Goal: Information Seeking & Learning: Understand process/instructions

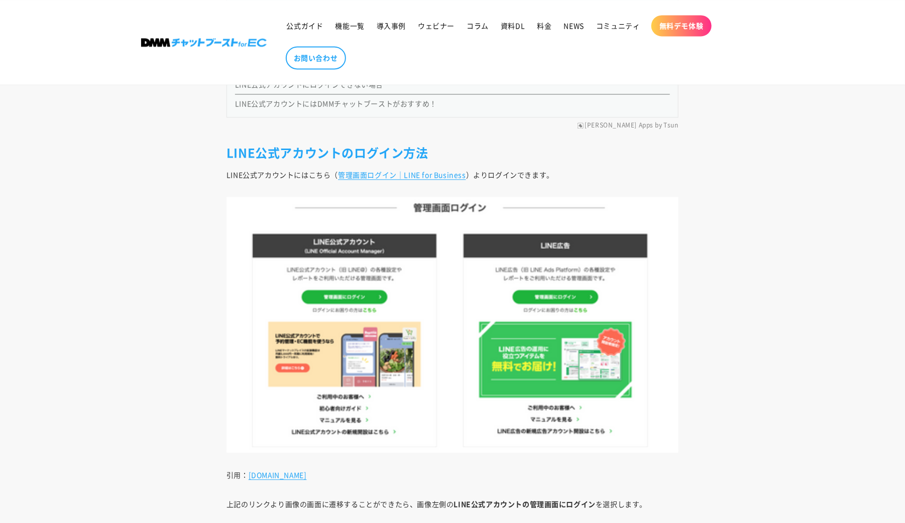
scroll to position [1027, 0]
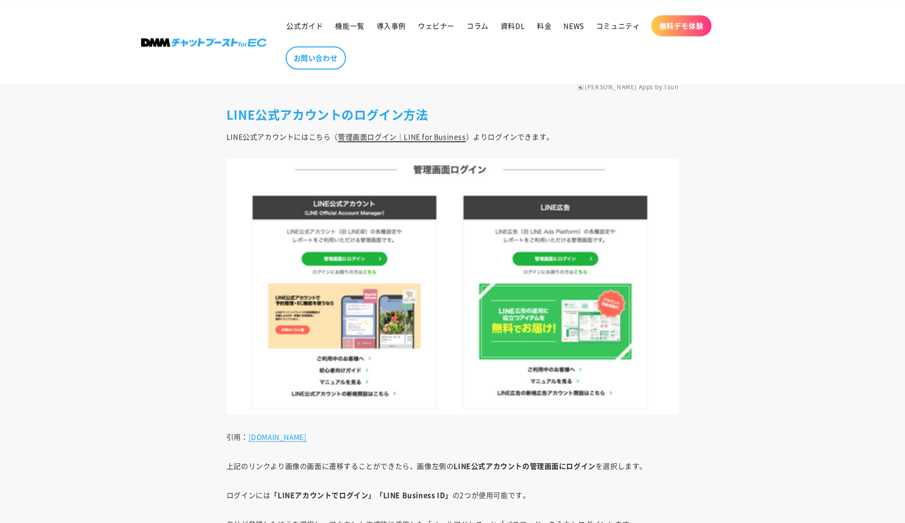
click at [397, 134] on link "管理画面ログイン｜LINE for Business" at bounding box center [402, 137] width 128 height 10
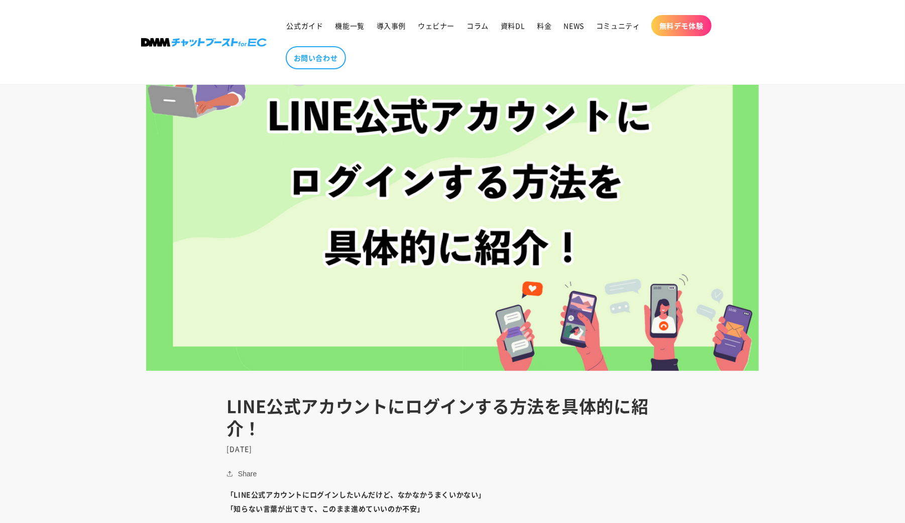
scroll to position [0, 0]
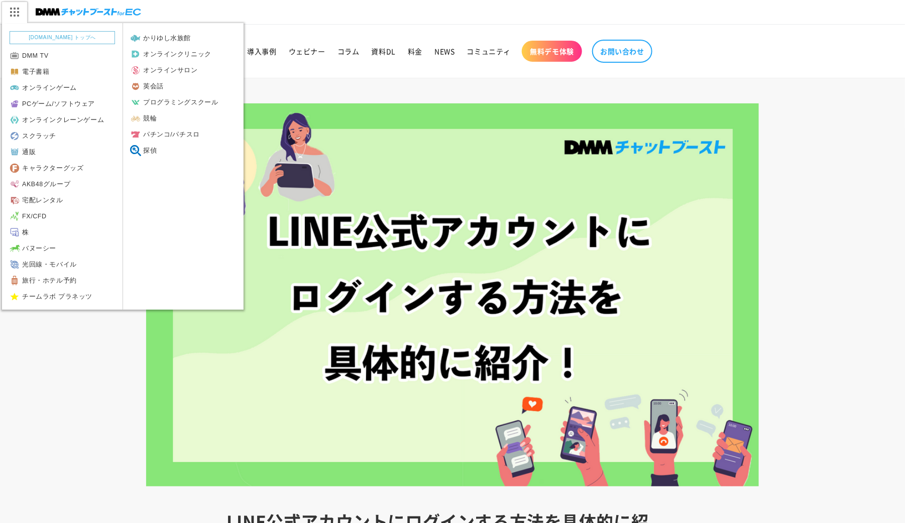
click at [12, 14] on img at bounding box center [14, 12] width 25 height 21
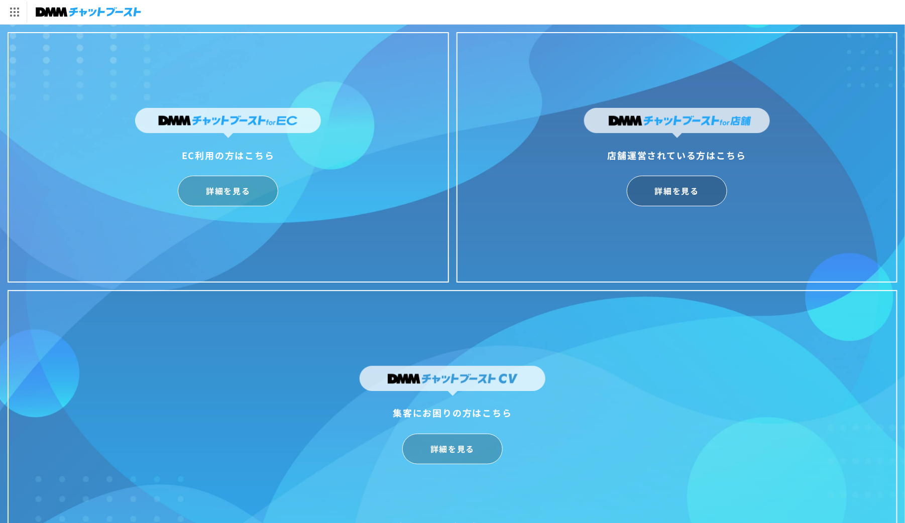
drag, startPoint x: 700, startPoint y: 192, endPoint x: 563, endPoint y: 203, distance: 137.0
click at [563, 203] on div "店舗運営されている方はこちら 詳細を見る" at bounding box center [676, 157] width 441 height 250
click at [241, 189] on link "詳細を見る" at bounding box center [228, 191] width 100 height 31
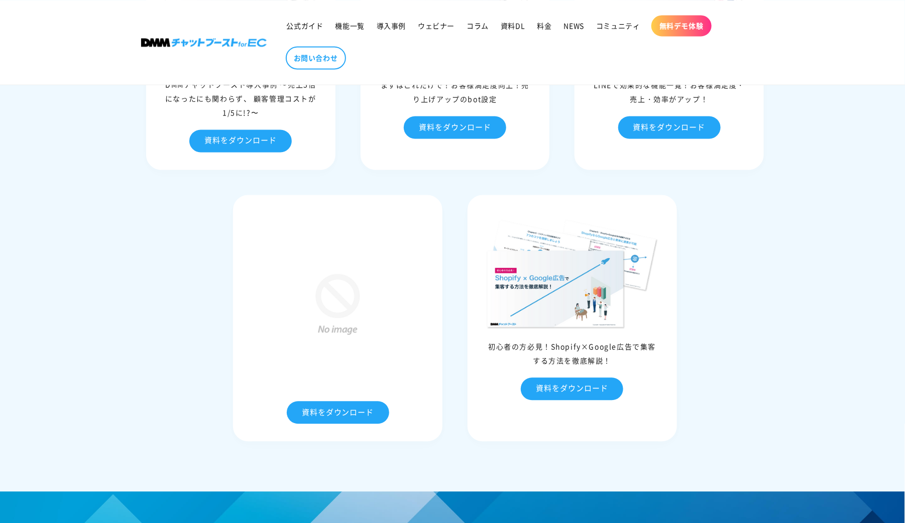
scroll to position [4010, 0]
